Goal: Feedback & Contribution: Leave review/rating

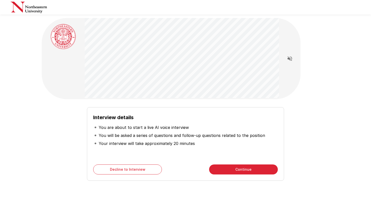
click at [241, 168] on button "Continue" at bounding box center [243, 169] width 69 height 10
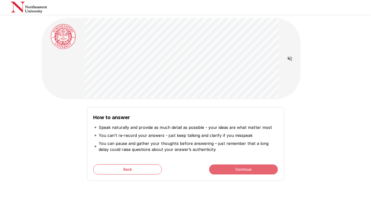
click at [222, 171] on button "Continue" at bounding box center [243, 169] width 69 height 10
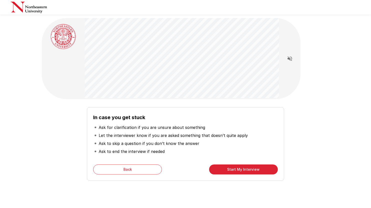
click at [222, 171] on button "Start My Interview" at bounding box center [243, 169] width 69 height 10
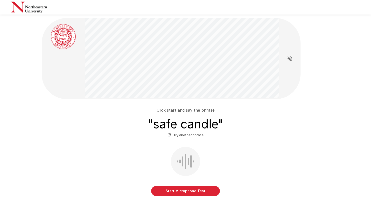
click at [208, 192] on button "Start Microphone Test" at bounding box center [185, 191] width 69 height 10
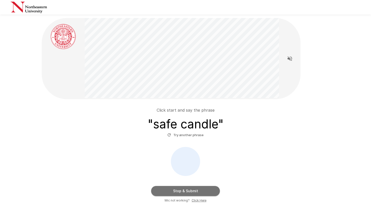
click at [213, 191] on button "Stop & Submit" at bounding box center [185, 191] width 69 height 10
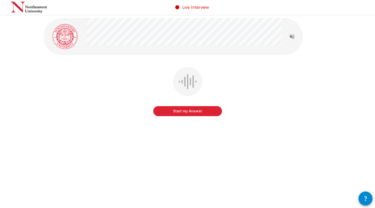
click at [185, 112] on button "Start my Answer" at bounding box center [187, 111] width 69 height 10
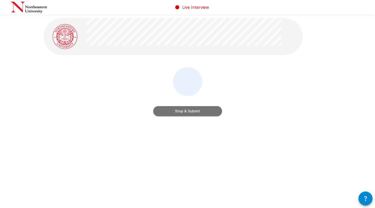
click at [196, 110] on button "Stop & Submit" at bounding box center [187, 111] width 69 height 10
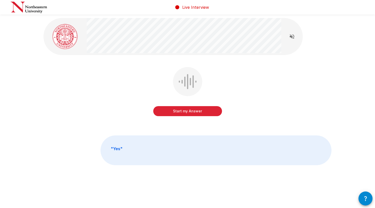
click at [171, 112] on button "Start my Answer" at bounding box center [187, 111] width 69 height 10
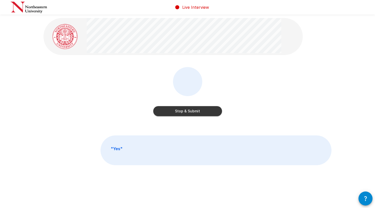
click at [168, 113] on button "Stop & Submit" at bounding box center [187, 111] width 69 height 10
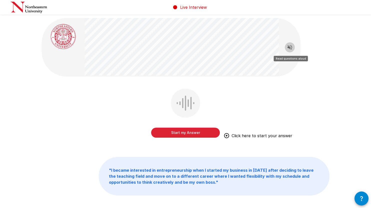
click at [288, 47] on icon "Read questions aloud" at bounding box center [290, 47] width 6 height 6
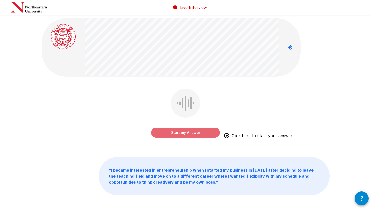
click at [190, 136] on button "Start my Answer" at bounding box center [185, 133] width 69 height 10
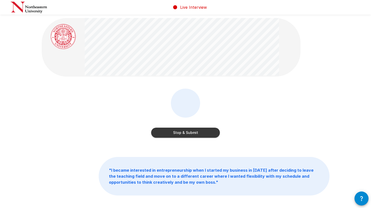
click at [188, 134] on button "Stop & Submit" at bounding box center [185, 133] width 69 height 10
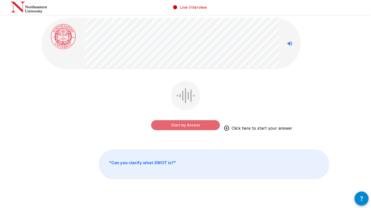
click at [192, 123] on button "Start my Answer" at bounding box center [185, 125] width 69 height 10
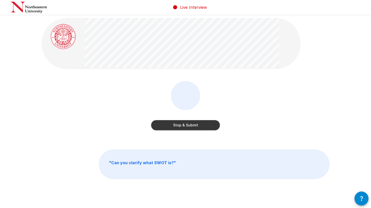
click at [212, 125] on button "Stop & Submit" at bounding box center [185, 125] width 69 height 10
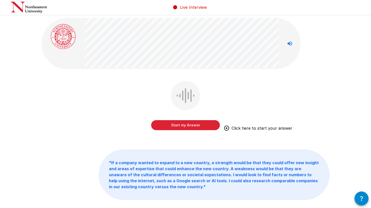
drag, startPoint x: 182, startPoint y: 125, endPoint x: 168, endPoint y: 124, distance: 14.3
click at [168, 124] on button "Start my Answer" at bounding box center [185, 125] width 69 height 10
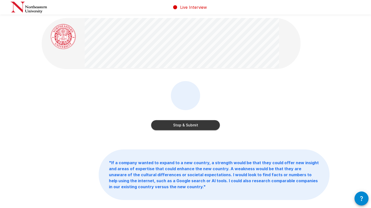
click at [164, 123] on button "Stop & Submit" at bounding box center [185, 125] width 69 height 10
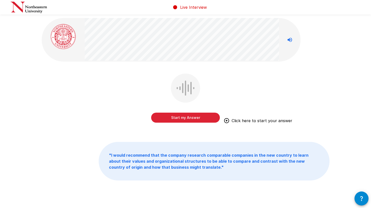
click at [205, 118] on button "Start my Answer" at bounding box center [185, 118] width 69 height 10
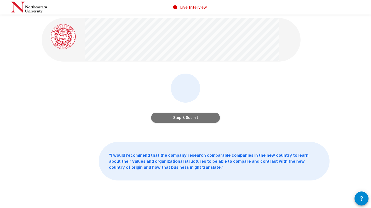
click at [185, 119] on button "Stop & Submit" at bounding box center [185, 118] width 69 height 10
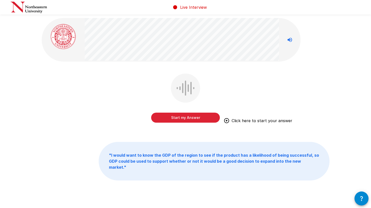
click at [196, 117] on button "Start my Answer" at bounding box center [185, 118] width 69 height 10
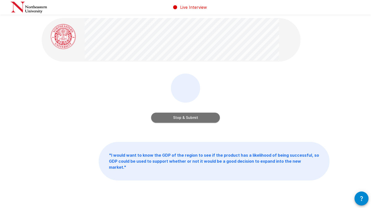
click at [200, 119] on button "Stop & Submit" at bounding box center [185, 118] width 69 height 10
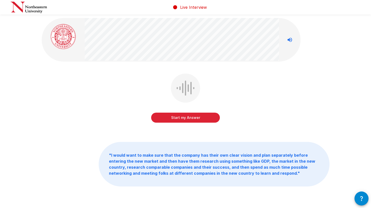
click at [208, 117] on button "Start my Answer" at bounding box center [185, 118] width 69 height 10
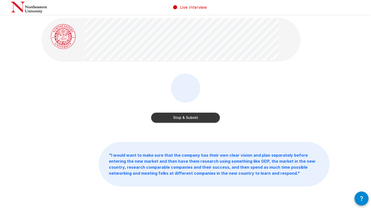
click at [204, 118] on button "Stop & Submit" at bounding box center [185, 118] width 69 height 10
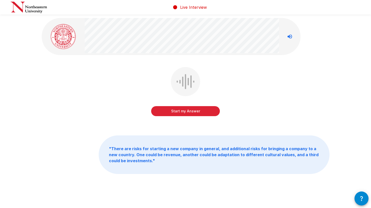
click at [208, 111] on button "Start my Answer" at bounding box center [185, 111] width 69 height 10
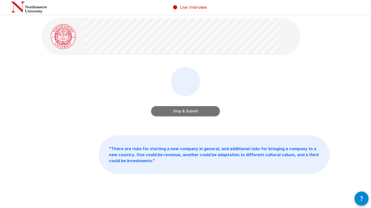
click at [190, 111] on button "Stop & Submit" at bounding box center [185, 111] width 69 height 10
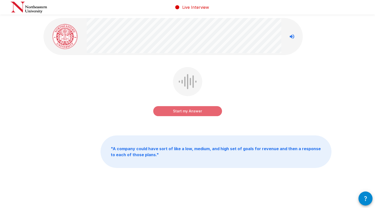
click at [195, 112] on button "Start my Answer" at bounding box center [187, 111] width 69 height 10
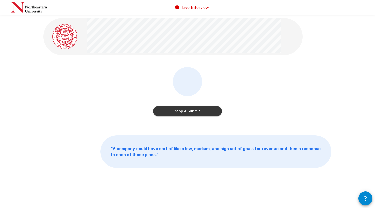
click at [190, 111] on button "Stop & Submit" at bounding box center [187, 111] width 69 height 10
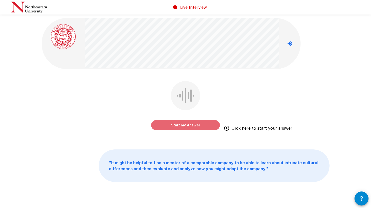
click at [201, 125] on button "Start my Answer" at bounding box center [185, 125] width 69 height 10
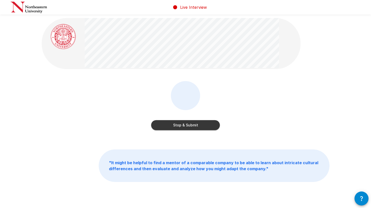
click at [186, 126] on button "Stop & Submit" at bounding box center [185, 125] width 69 height 10
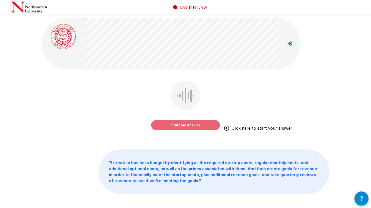
click at [169, 125] on button "Start my Answer" at bounding box center [185, 125] width 69 height 10
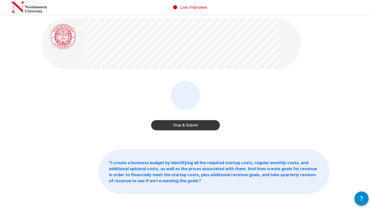
click at [180, 126] on button "Stop & Submit" at bounding box center [185, 125] width 69 height 10
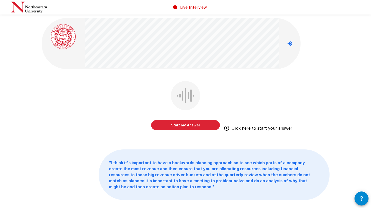
click at [210, 128] on button "Start my Answer" at bounding box center [185, 125] width 69 height 10
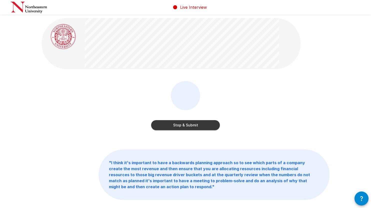
click at [182, 126] on button "Stop & Submit" at bounding box center [185, 125] width 69 height 10
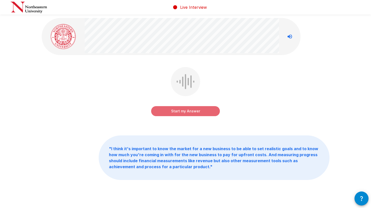
click at [208, 113] on button "Start my Answer" at bounding box center [185, 111] width 69 height 10
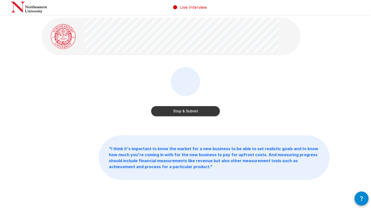
click at [183, 111] on button "Stop & Submit" at bounding box center [185, 111] width 69 height 10
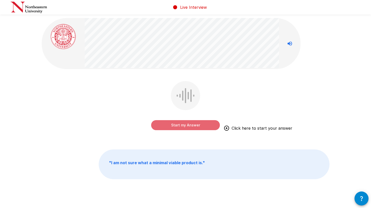
click at [186, 125] on button "Start my Answer" at bounding box center [185, 125] width 69 height 10
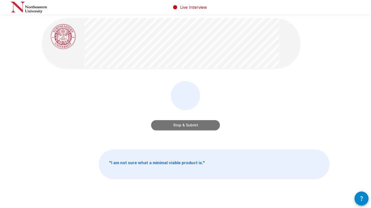
click at [187, 123] on button "Stop & Submit" at bounding box center [185, 125] width 69 height 10
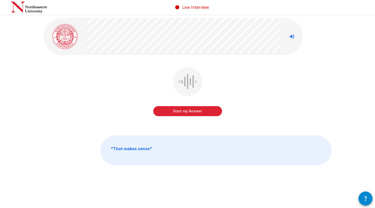
click at [173, 113] on button "Start my Answer" at bounding box center [187, 111] width 69 height 10
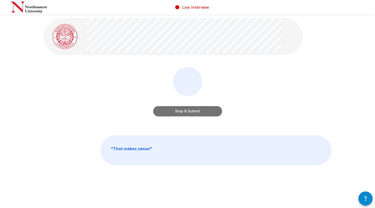
click at [198, 109] on button "Stop & Submit" at bounding box center [187, 111] width 69 height 10
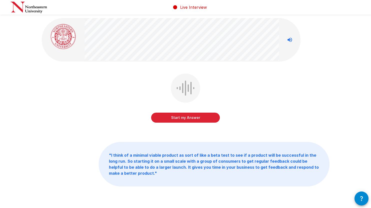
click at [199, 117] on button "Start my Answer" at bounding box center [185, 118] width 69 height 10
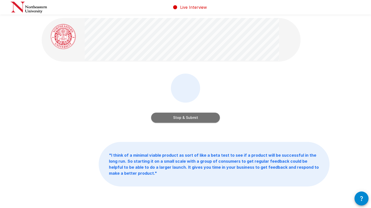
click at [208, 116] on button "Stop & Submit" at bounding box center [185, 118] width 69 height 10
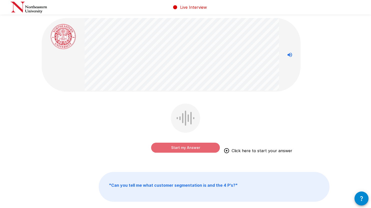
click at [199, 145] on button "Start my Answer" at bounding box center [185, 148] width 69 height 10
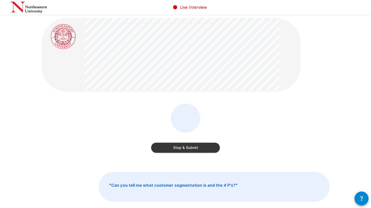
click at [200, 145] on button "Stop & Submit" at bounding box center [185, 148] width 69 height 10
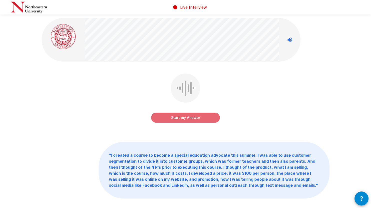
click at [203, 118] on button "Start my Answer" at bounding box center [185, 118] width 69 height 10
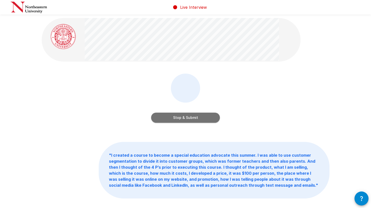
click at [194, 118] on button "Stop & Submit" at bounding box center [185, 118] width 69 height 10
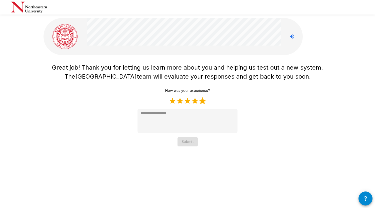
click at [204, 102] on label "5 Stars" at bounding box center [203, 101] width 8 height 8
type textarea "*"
click at [189, 143] on button "Submit" at bounding box center [188, 141] width 20 height 9
